Goal: Navigation & Orientation: Go to known website

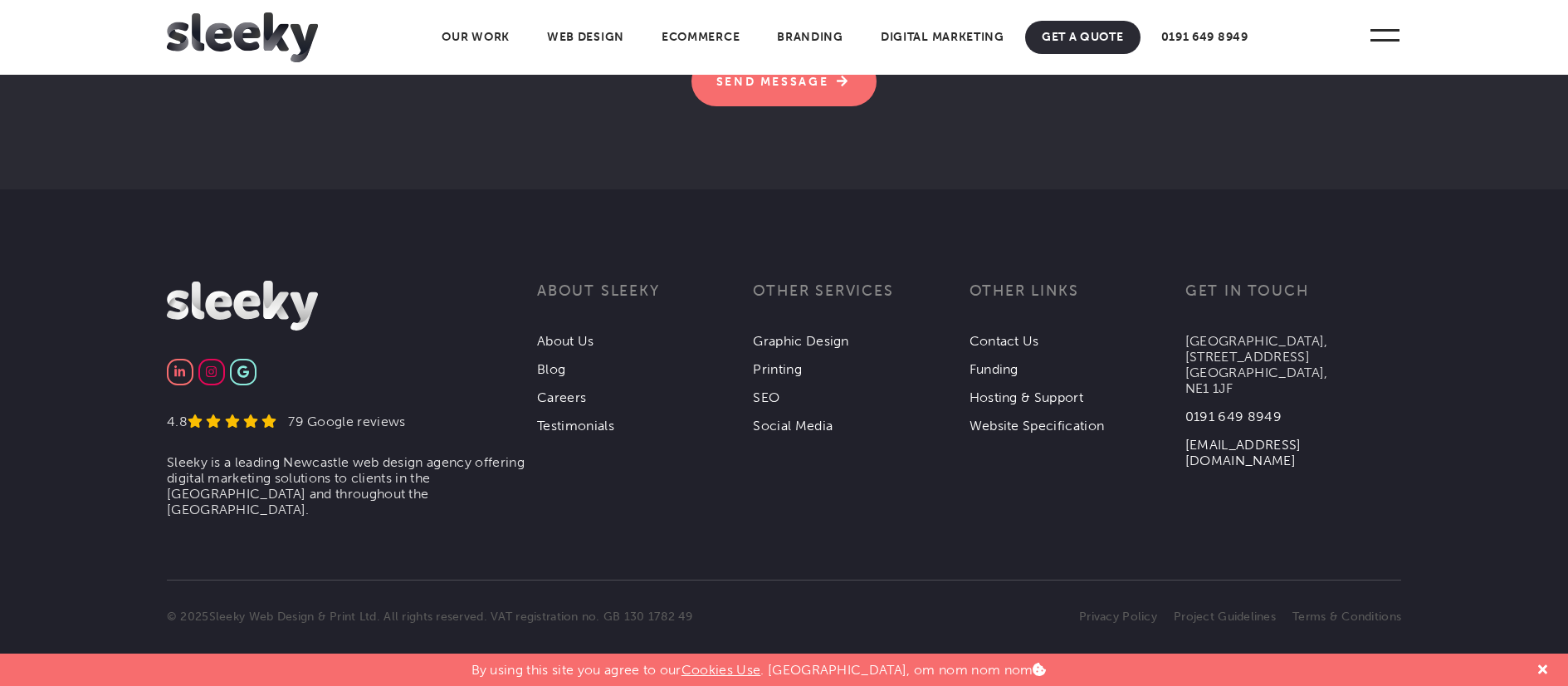
scroll to position [5271, 0]
click at [582, 40] on link "Web Design" at bounding box center [585, 37] width 111 height 33
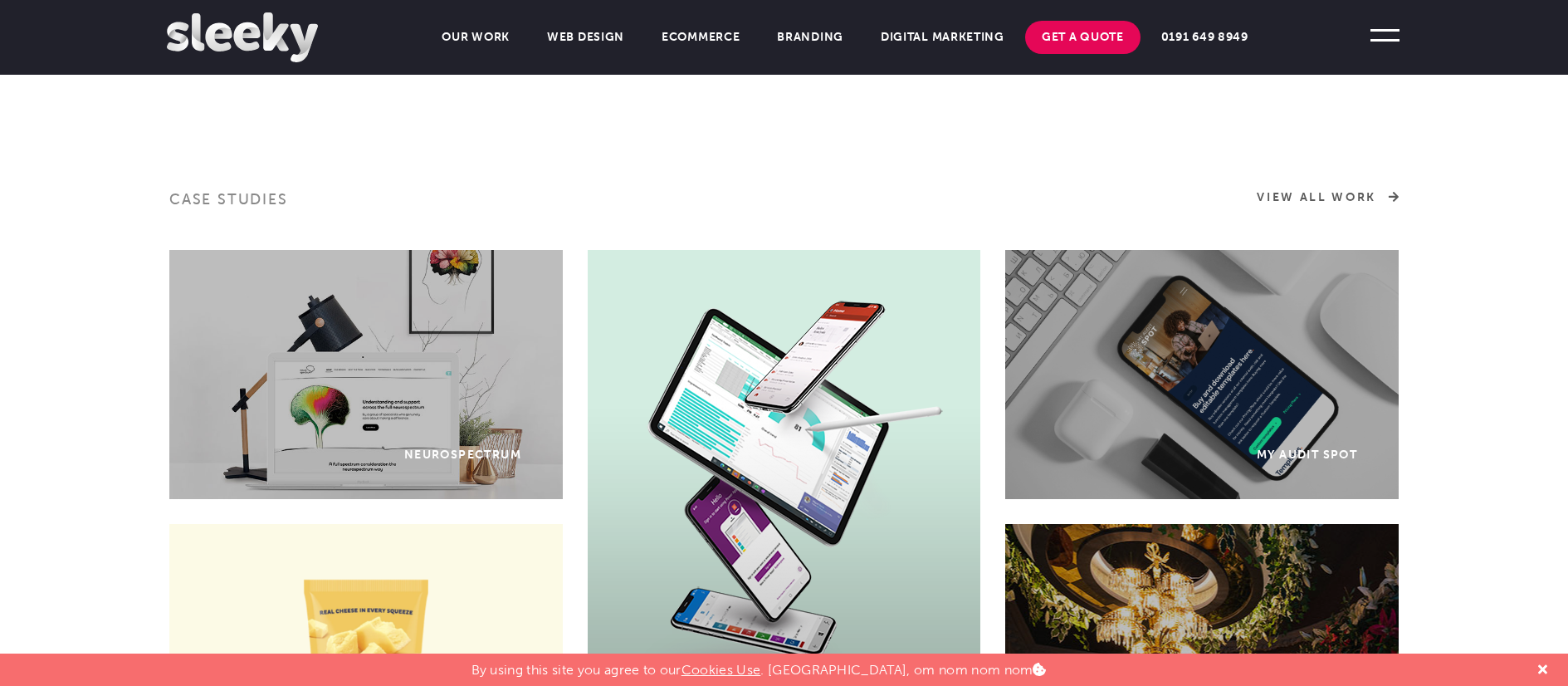
scroll to position [814, 0]
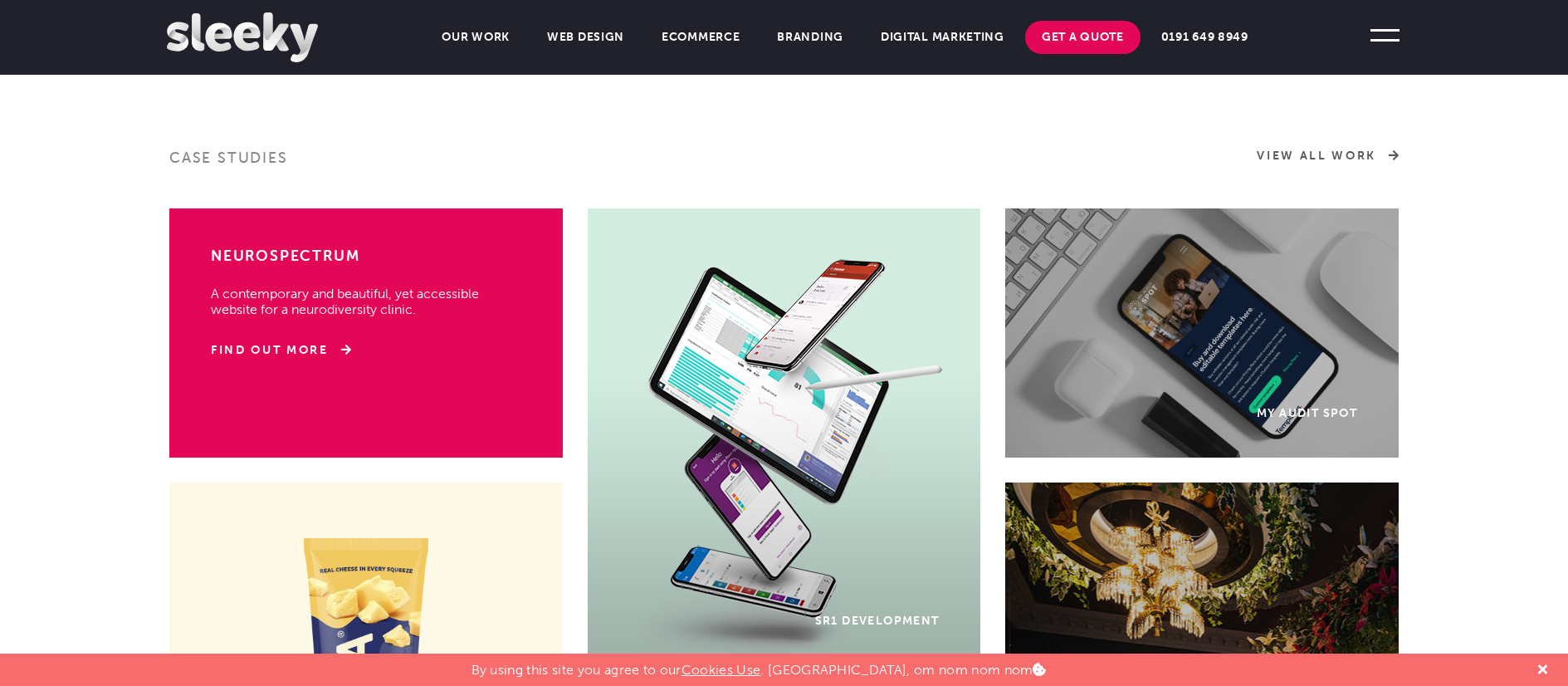
click at [465, 328] on div "Neurospectrum A contemporary and beautiful, yet accessible website for a neurod…" at bounding box center [366, 333] width 393 height 250
click at [287, 348] on link "Find Out More" at bounding box center [281, 350] width 140 height 17
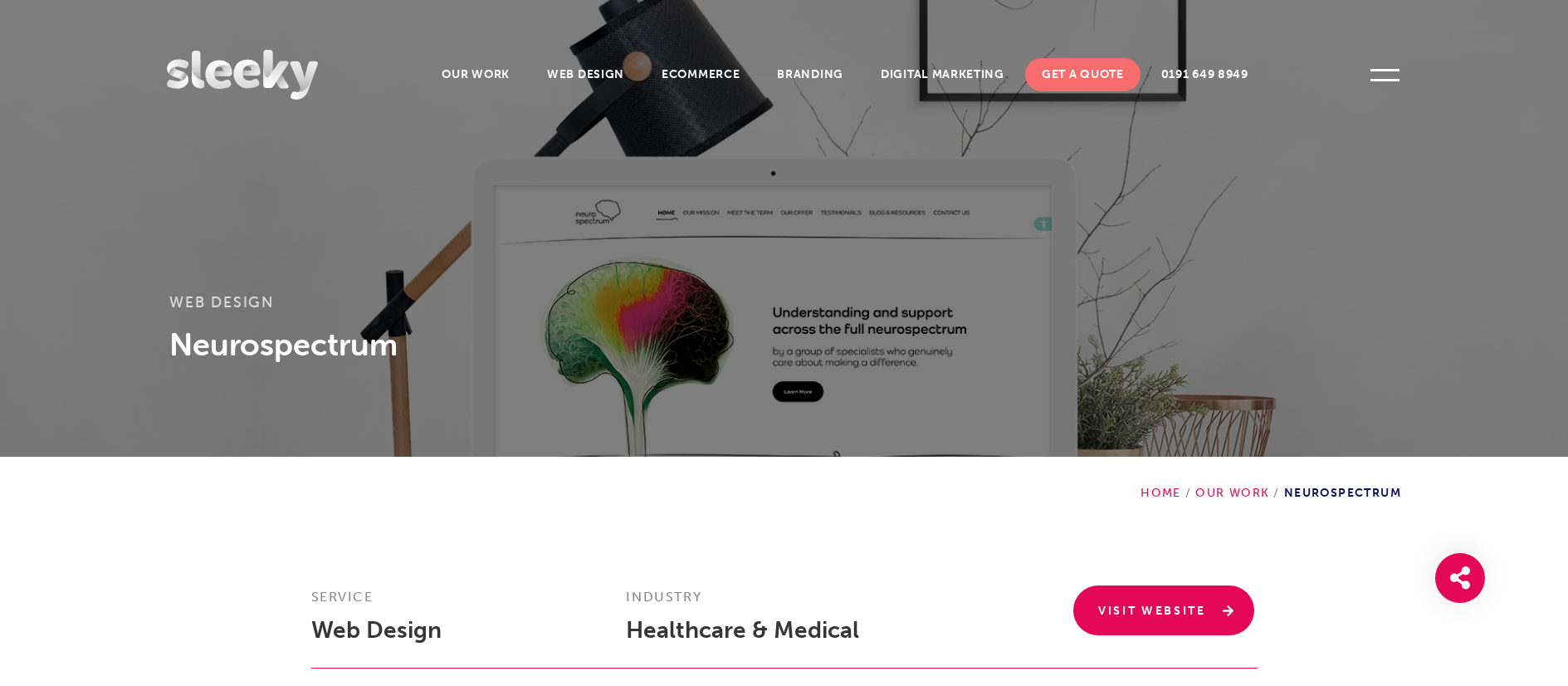
click at [1136, 630] on link "Visit Website" at bounding box center [1163, 610] width 181 height 50
click at [1214, 156] on div "Web Design Neurospectrum" at bounding box center [784, 228] width 1568 height 457
